Goal: Task Accomplishment & Management: Use online tool/utility

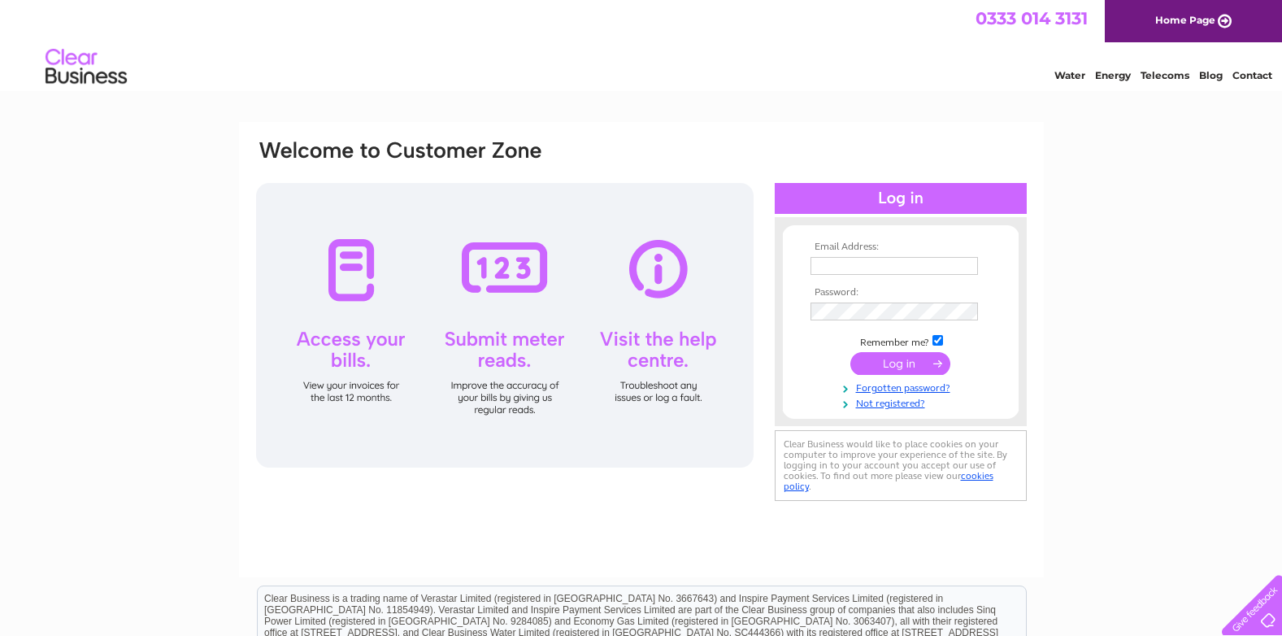
click at [864, 267] on input "text" at bounding box center [895, 266] width 168 height 18
type input "[PERSON_NAME][EMAIL_ADDRESS][DOMAIN_NAME]"
click at [851, 354] on input "submit" at bounding box center [901, 365] width 100 height 23
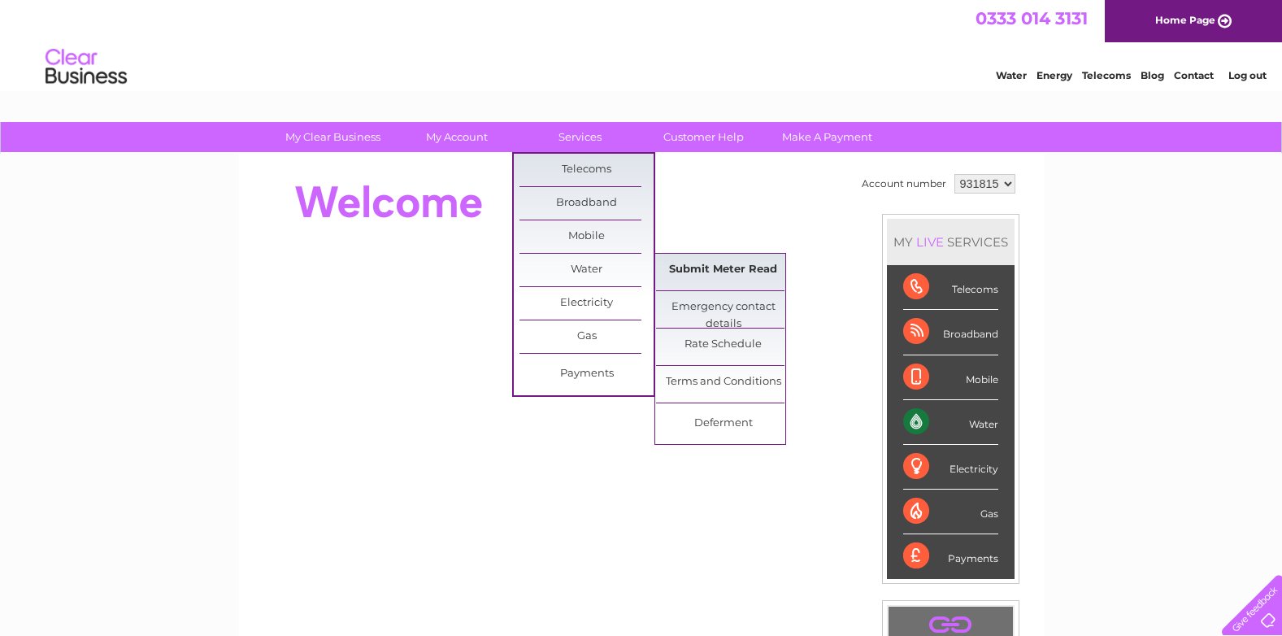
click at [661, 267] on link "Submit Meter Read" at bounding box center [723, 270] width 134 height 33
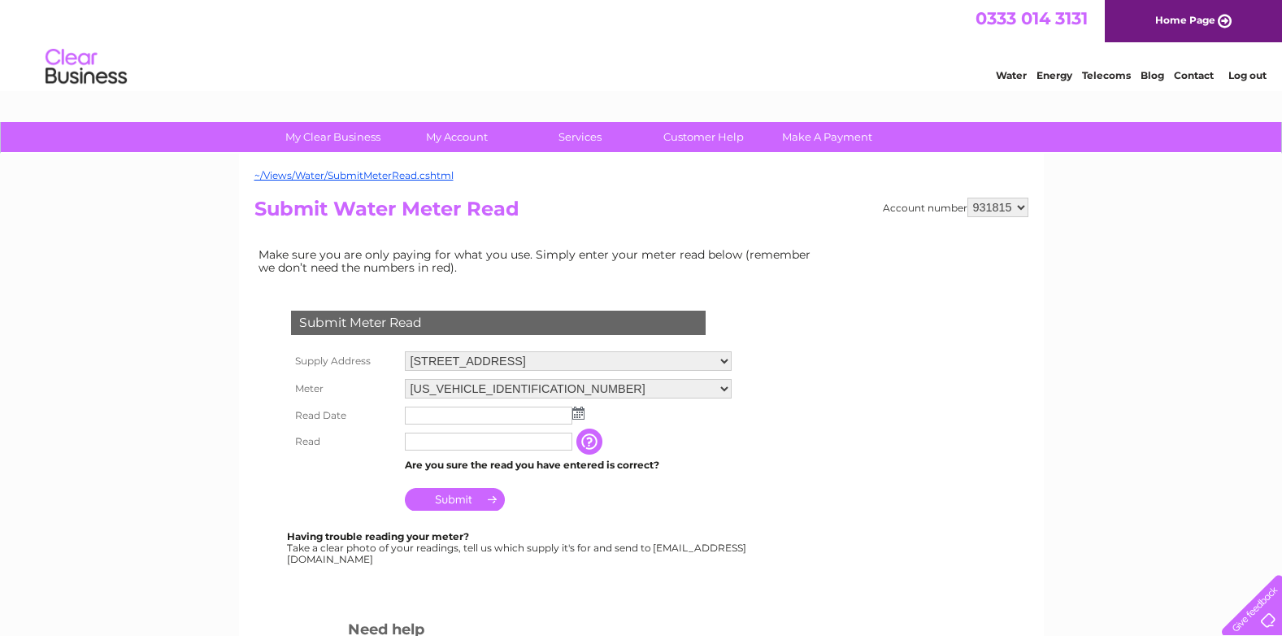
click at [574, 414] on img at bounding box center [578, 413] width 12 height 13
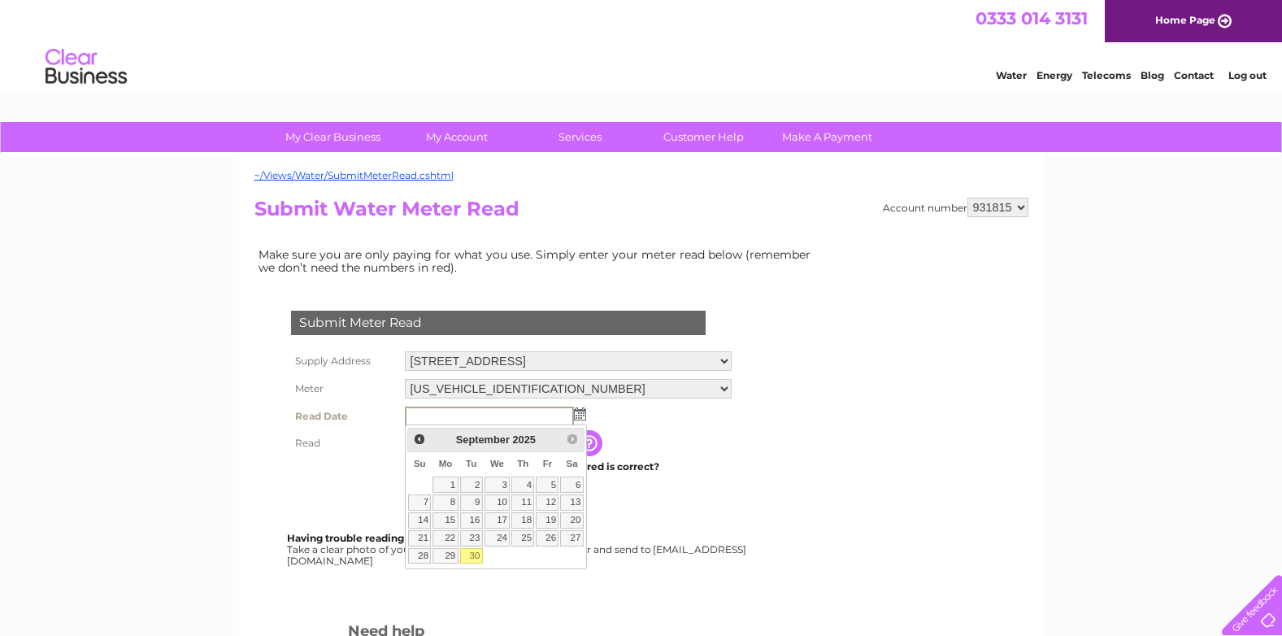
click at [472, 555] on link "30" at bounding box center [471, 556] width 23 height 16
type input "2025/09/30"
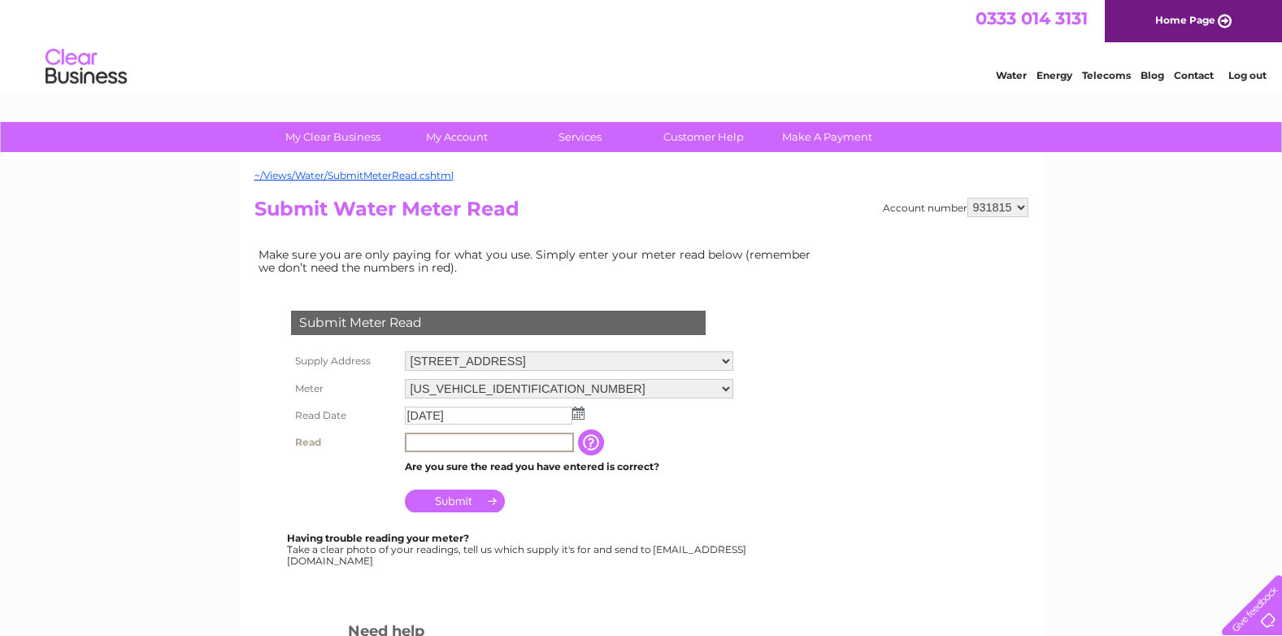
click at [434, 445] on input "text" at bounding box center [489, 443] width 169 height 20
type input "112"
click at [446, 495] on input "Submit" at bounding box center [455, 500] width 100 height 23
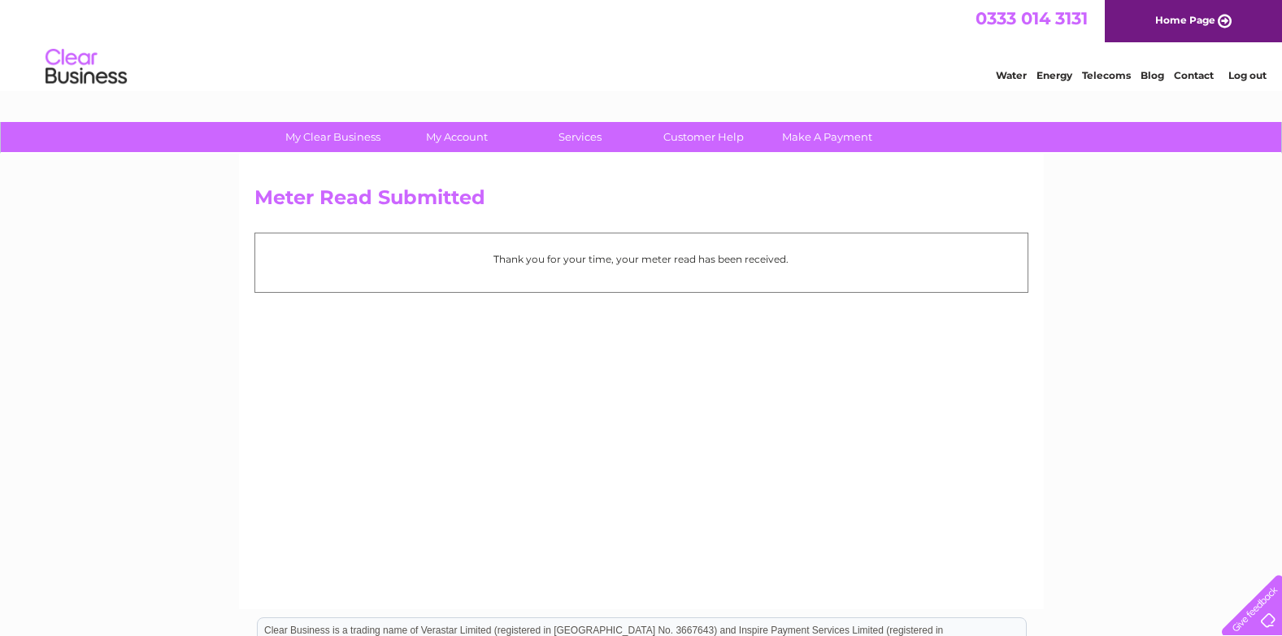
click at [1246, 68] on li "Log out" at bounding box center [1248, 75] width 49 height 20
click at [1247, 77] on link "Log out" at bounding box center [1248, 75] width 38 height 12
